Goal: Transaction & Acquisition: Download file/media

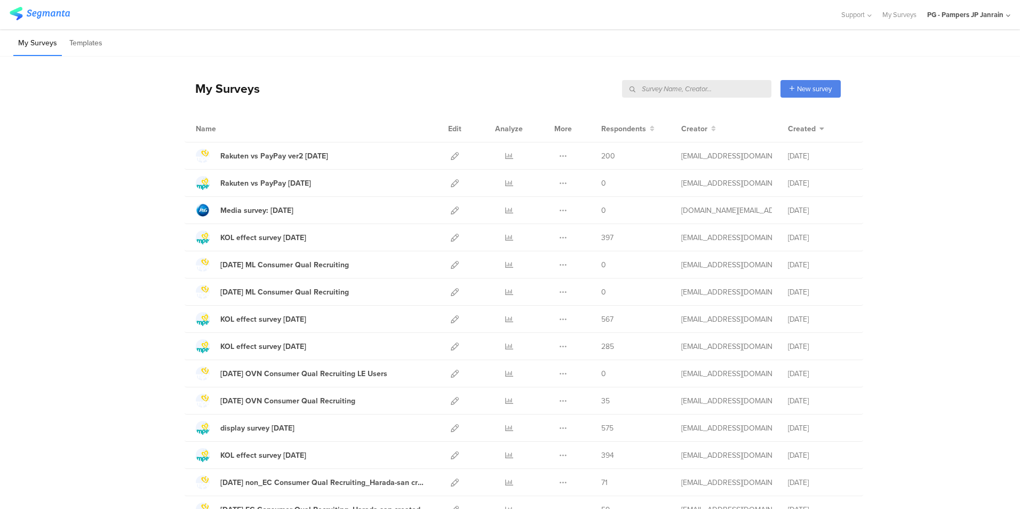
click at [725, 85] on input "text" at bounding box center [696, 89] width 149 height 18
type input "すく"
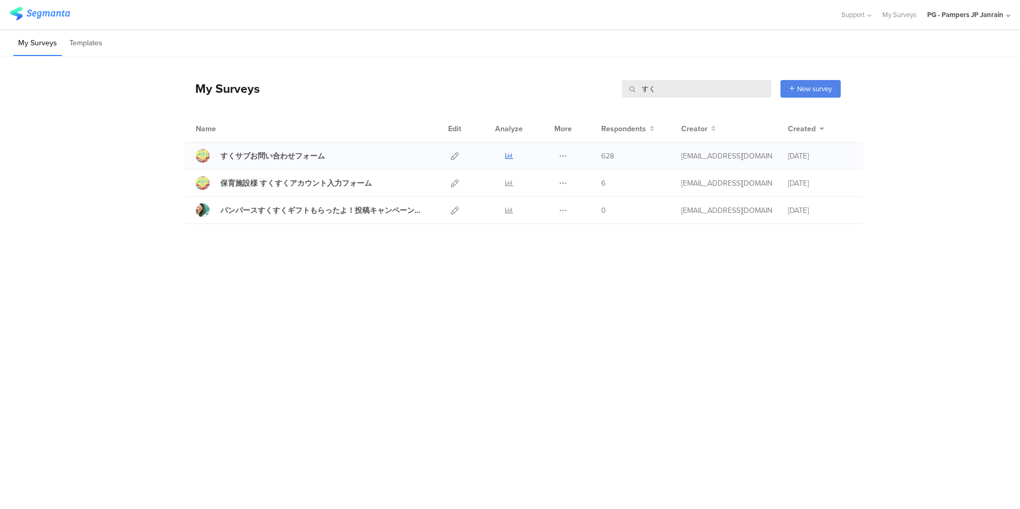
click at [508, 155] on icon at bounding box center [509, 156] width 8 height 8
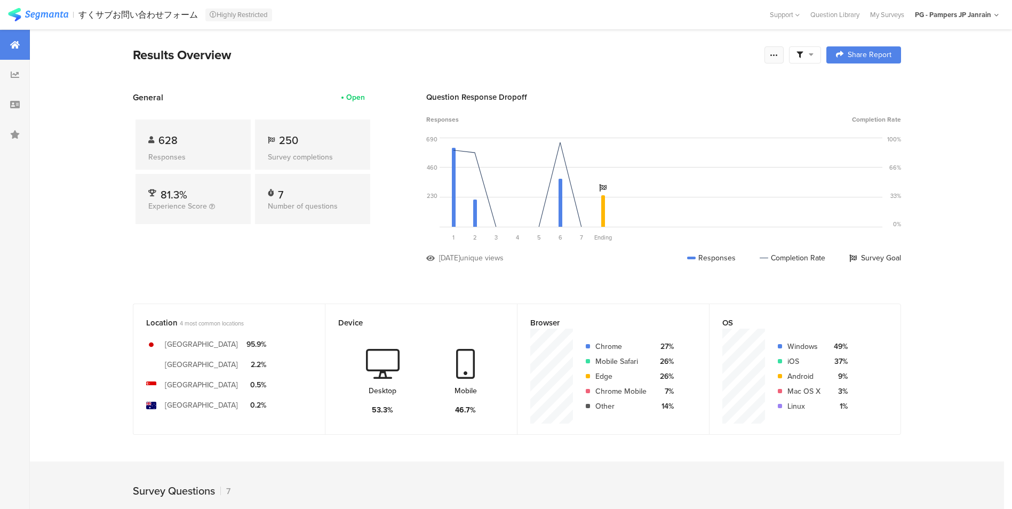
click at [783, 55] on div at bounding box center [773, 54] width 19 height 17
click at [675, 163] on span "Export Results" at bounding box center [663, 162] width 48 height 11
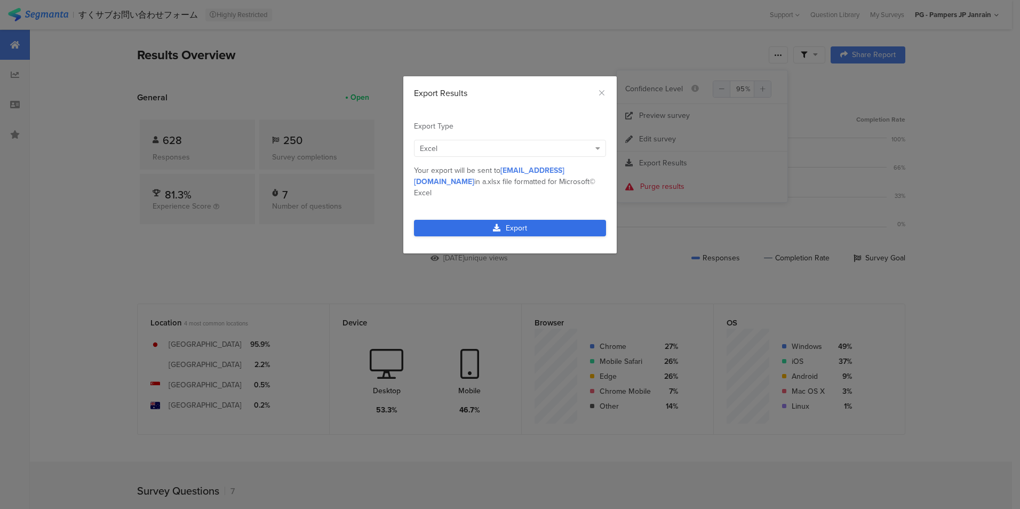
click at [563, 220] on link "Export" at bounding box center [510, 228] width 192 height 17
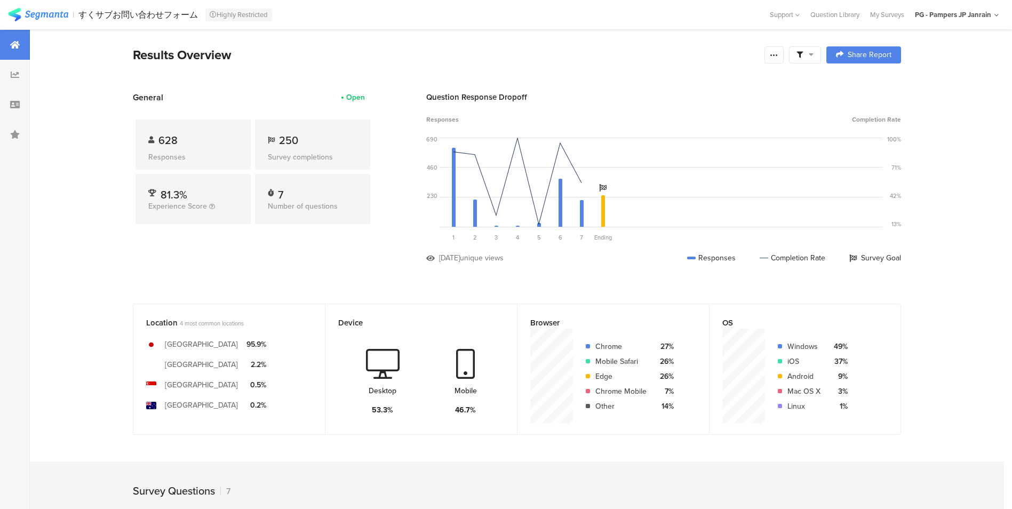
click at [585, 64] on div "Results Overview" at bounding box center [446, 54] width 626 height 19
